Goal: Check status: Check status

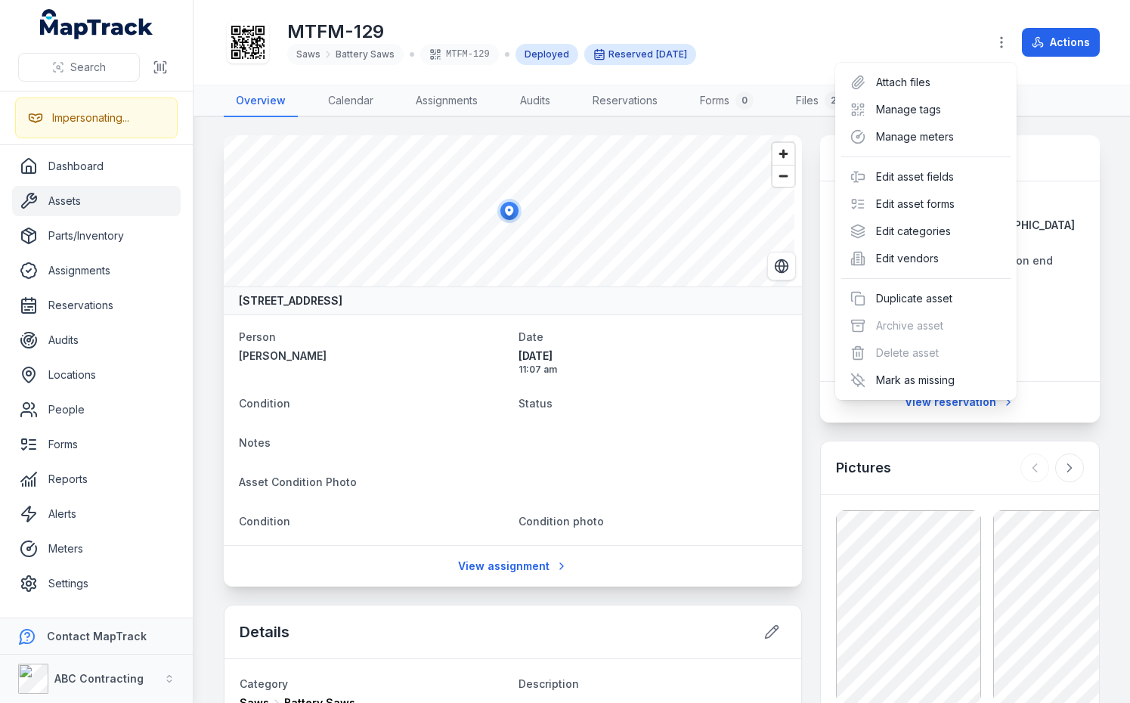
click at [808, 49] on div "MTFM-129 Saws Battery Saws MTFM-129 Deployed Reserved [DATE] Actions" at bounding box center [662, 42] width 876 height 73
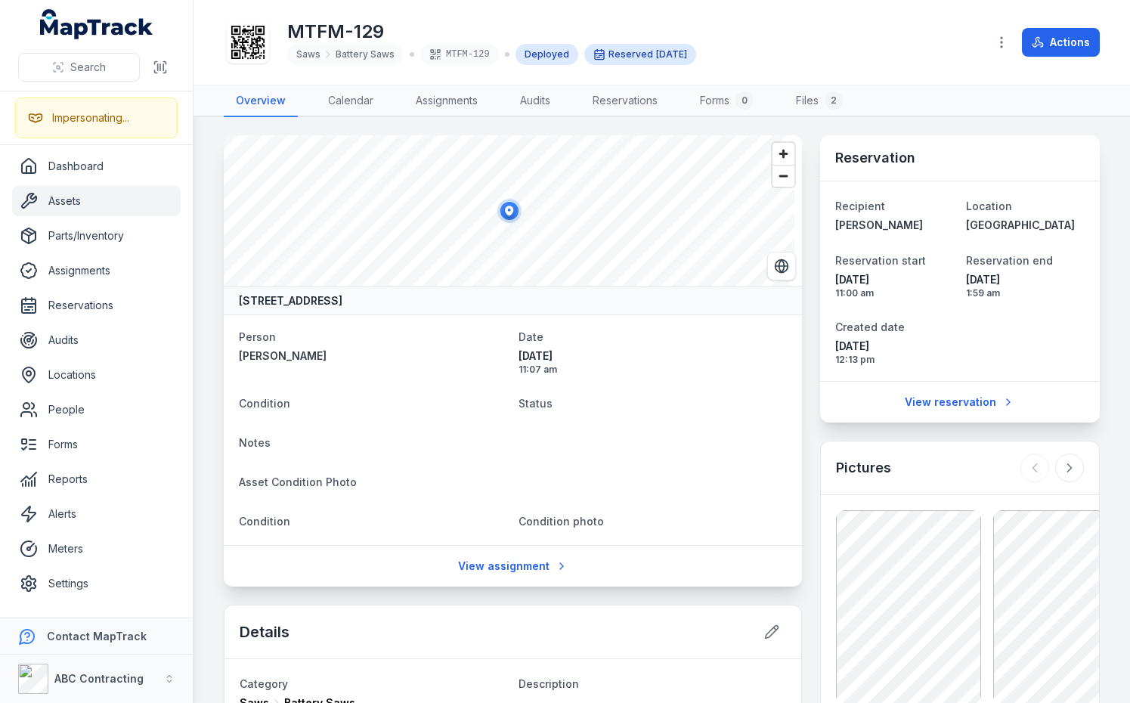
click at [808, 54] on div "MTFM-129 Saws Battery Saws MTFM-129 Deployed Reserved [DATE]" at bounding box center [599, 42] width 751 height 48
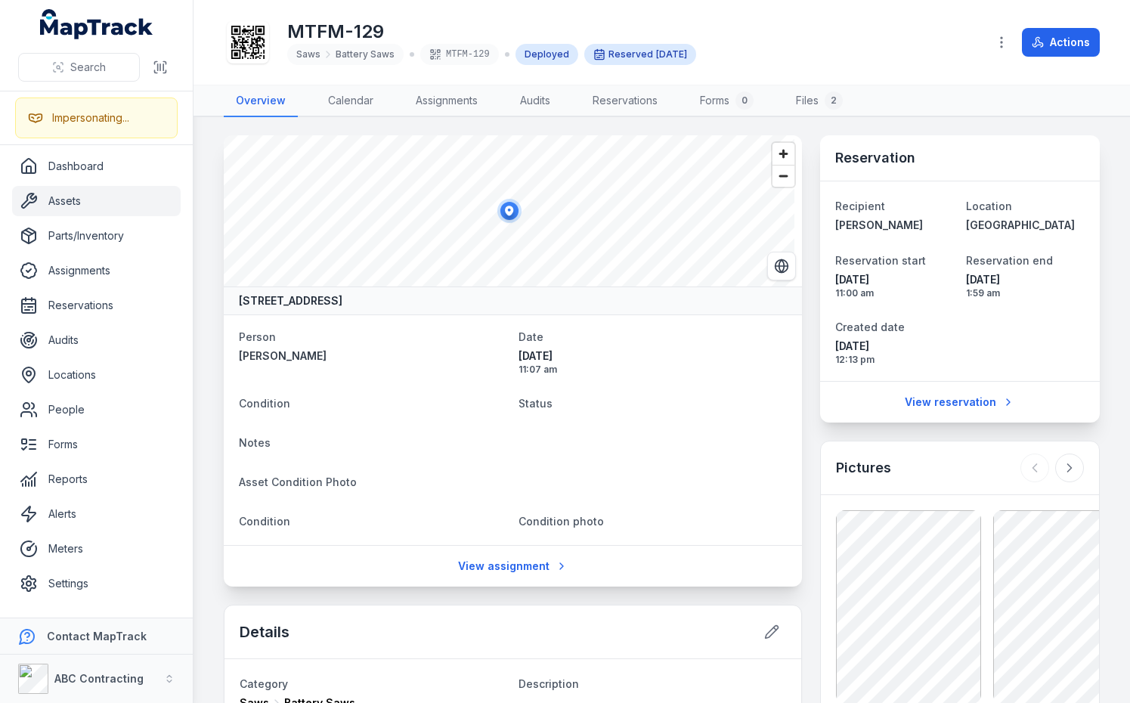
click at [850, 153] on h3 "Reservation" at bounding box center [875, 157] width 80 height 21
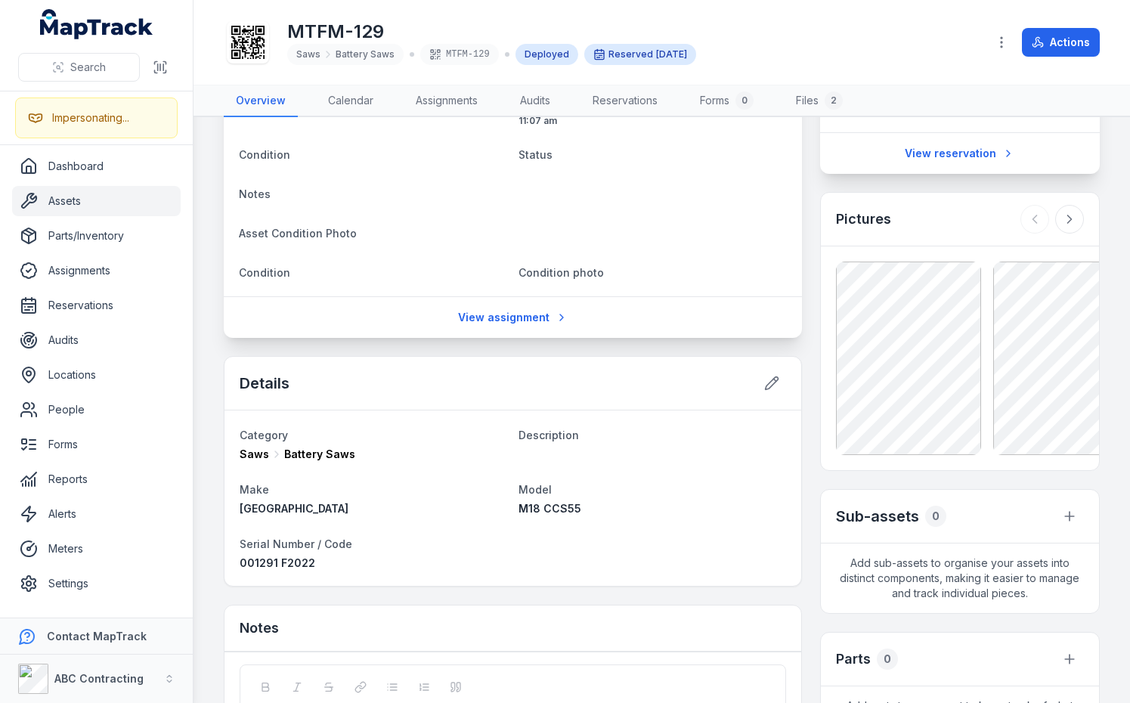
scroll to position [259, 0]
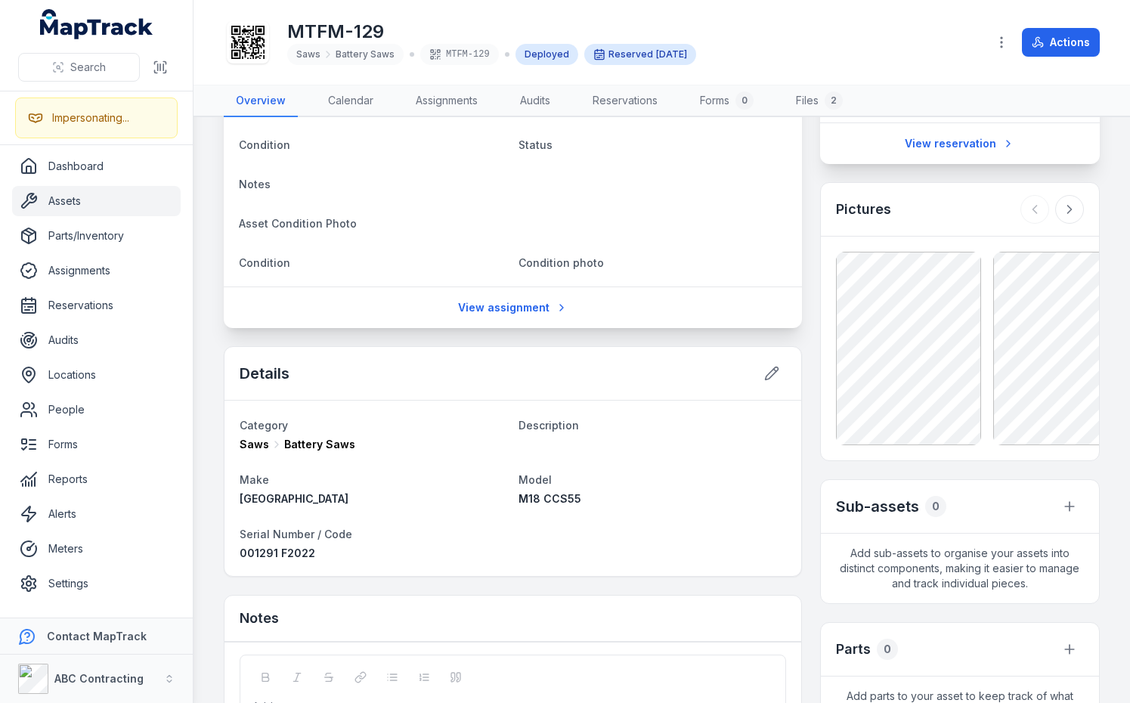
click at [801, 160] on div "[GEOGRAPHIC_DATA], [GEOGRAPHIC_DATA] Person [PERSON_NAME] Date [DATE] 11:07 am …" at bounding box center [662, 603] width 876 height 1452
click at [803, 166] on div "[GEOGRAPHIC_DATA], [GEOGRAPHIC_DATA] Person [PERSON_NAME] Date [DATE] 11:07 am …" at bounding box center [662, 603] width 876 height 1452
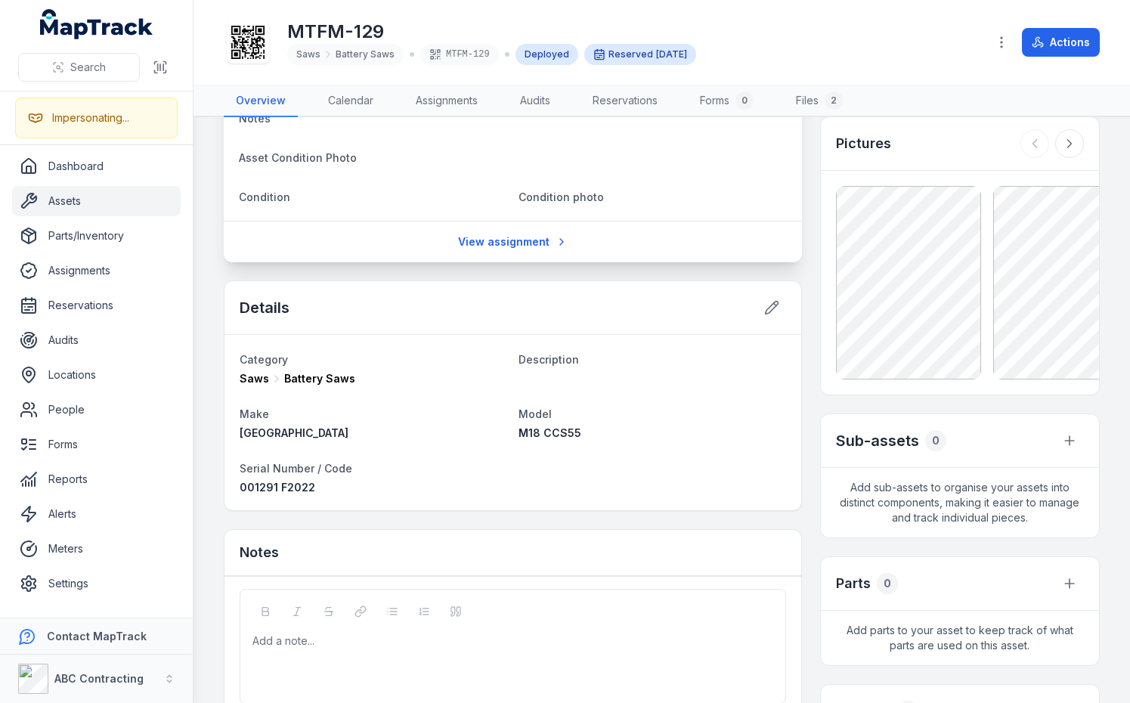
scroll to position [425, 0]
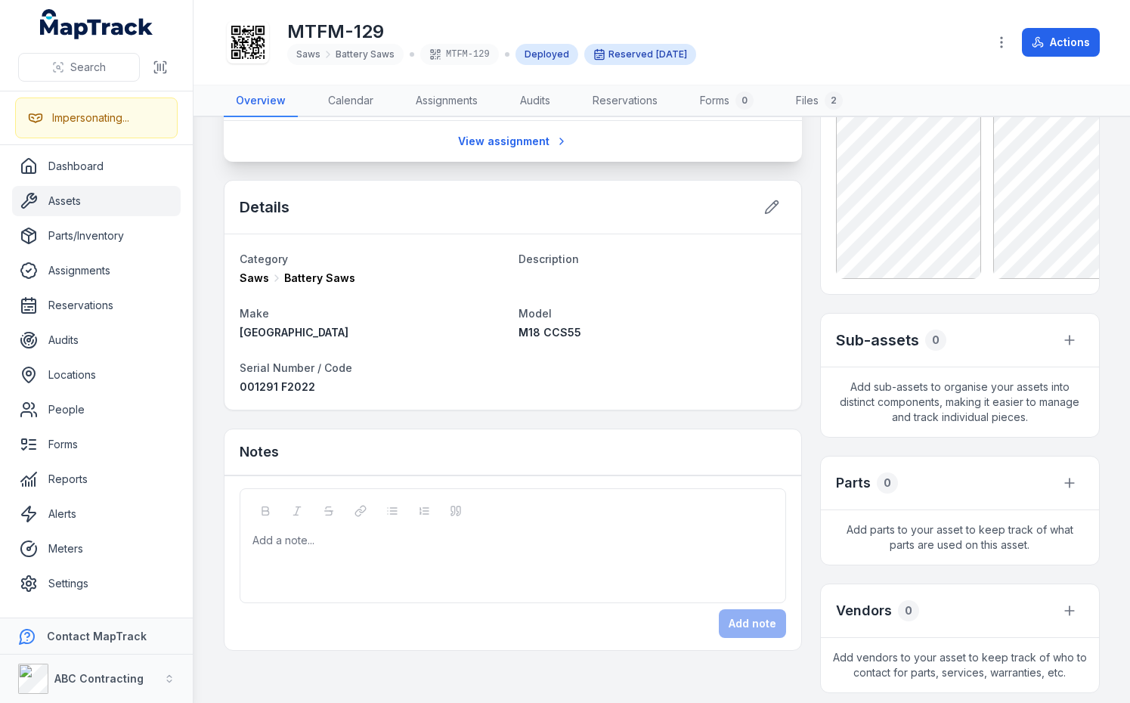
click at [801, 167] on div "[GEOGRAPHIC_DATA], [GEOGRAPHIC_DATA] Person [PERSON_NAME] Date [DATE] 11:07 am …" at bounding box center [662, 436] width 876 height 1452
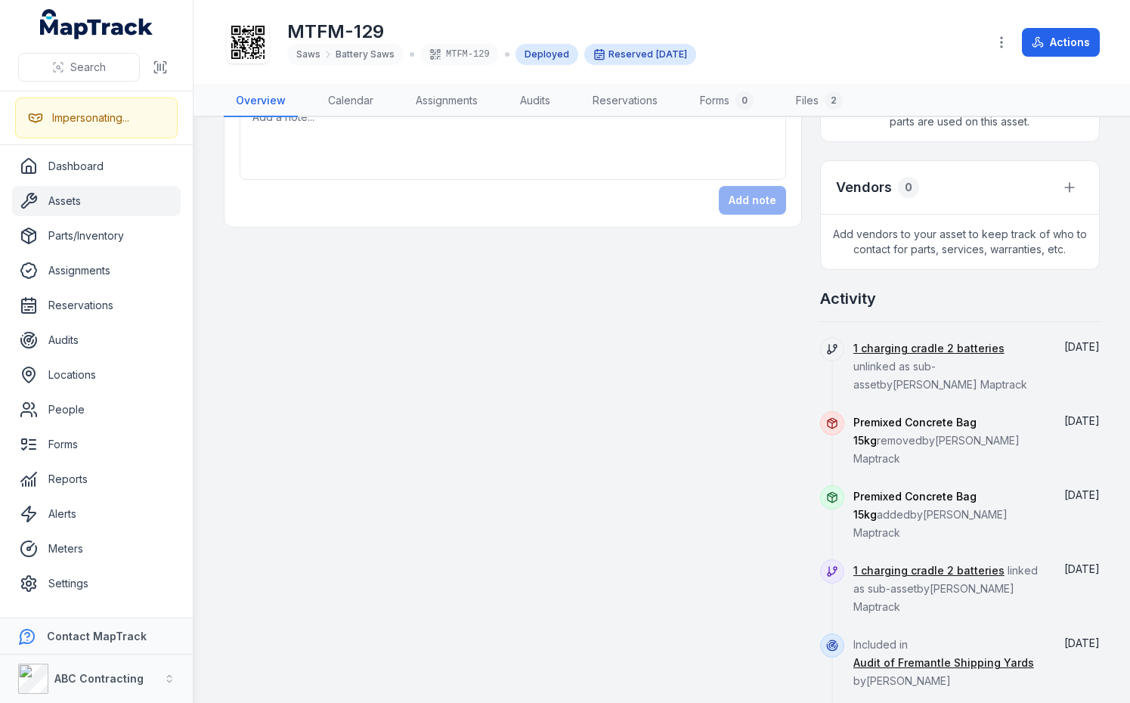
scroll to position [839, 0]
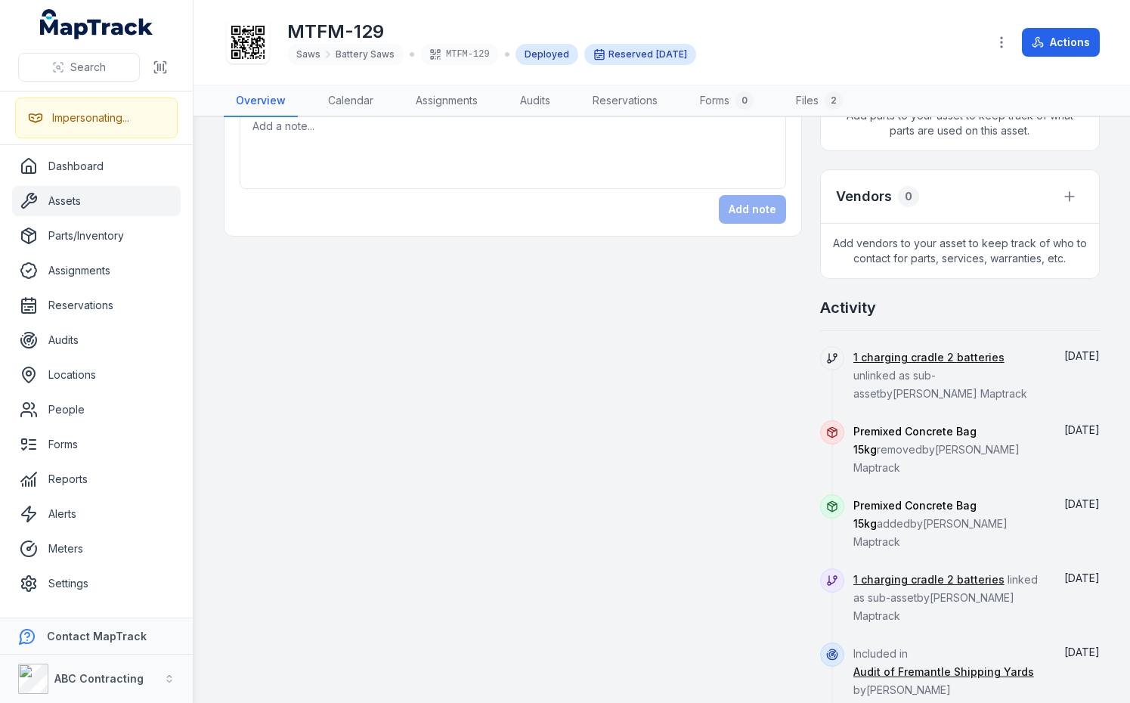
click at [800, 183] on div "[GEOGRAPHIC_DATA], [GEOGRAPHIC_DATA] Person [PERSON_NAME] Date [DATE] 11:07 am …" at bounding box center [662, 22] width 876 height 1452
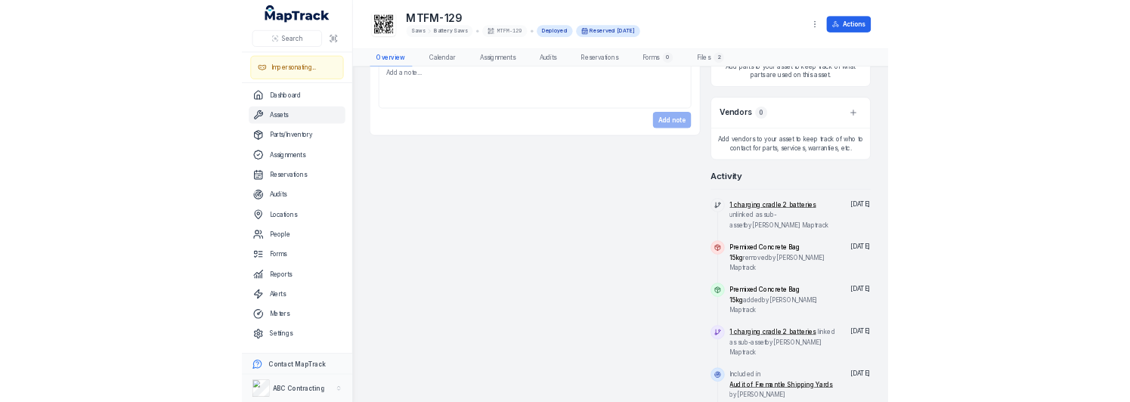
scroll to position [0, 0]
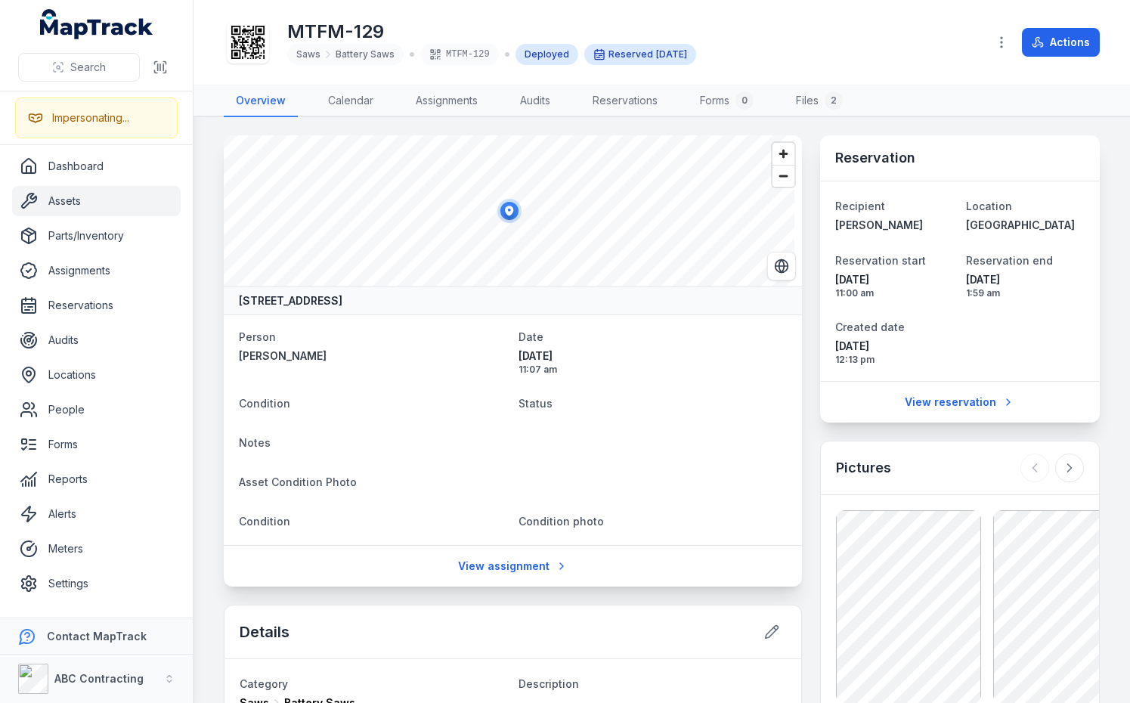
click at [851, 63] on div "MTFM-129 Saws Battery Saws MTFM-129 Deployed Reserved [DATE]" at bounding box center [599, 42] width 751 height 48
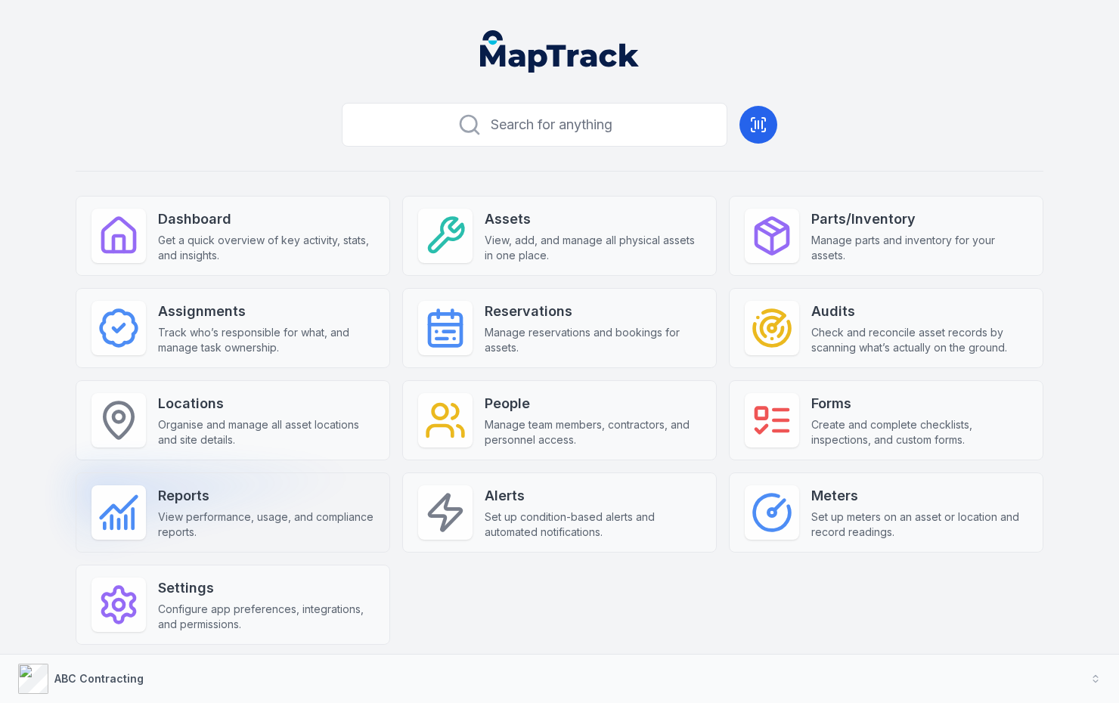
click at [341, 512] on span "View performance, usage, and compliance reports." at bounding box center [266, 525] width 216 height 30
